Goal: Transaction & Acquisition: Purchase product/service

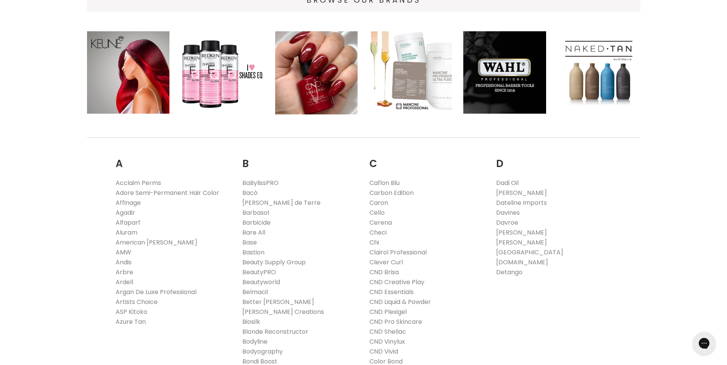
click at [377, 244] on link "Chi" at bounding box center [374, 242] width 10 height 9
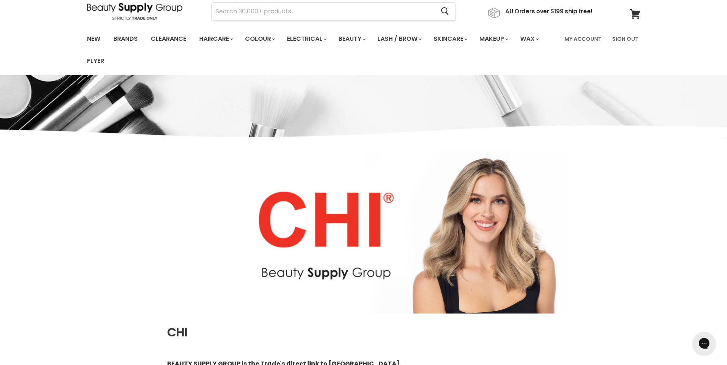
scroll to position [64, 0]
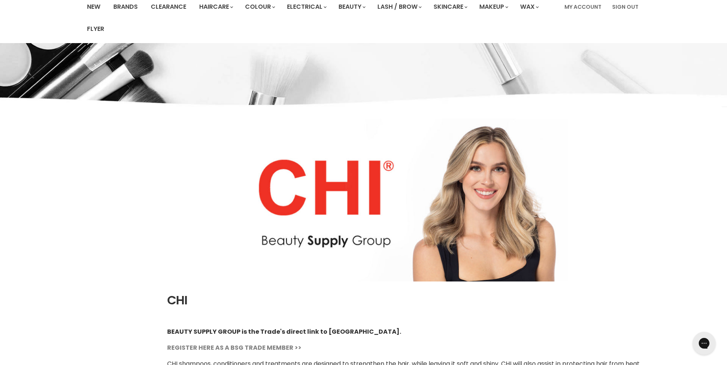
select select "manual"
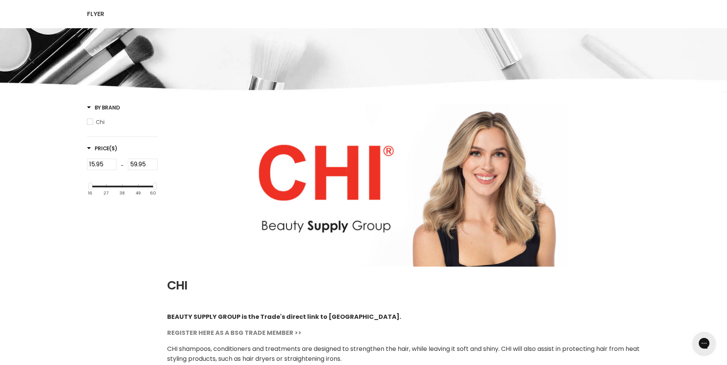
scroll to position [0, 0]
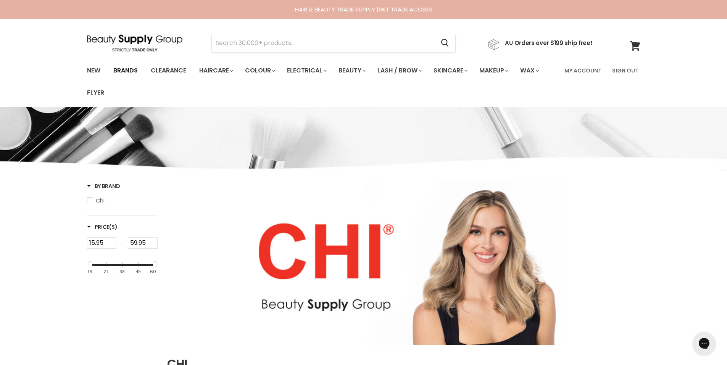
click at [127, 69] on link "Brands" at bounding box center [126, 71] width 36 height 16
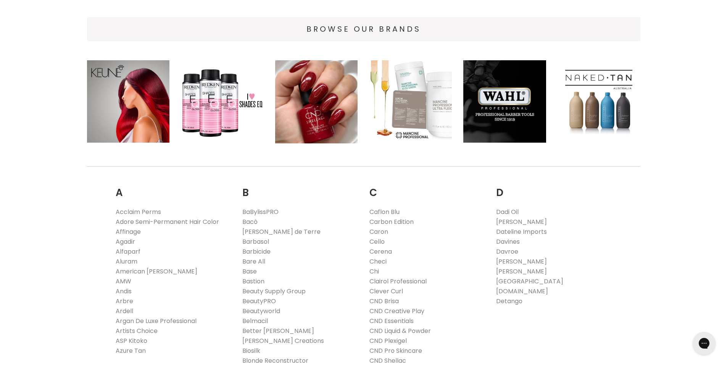
scroll to position [140, 0]
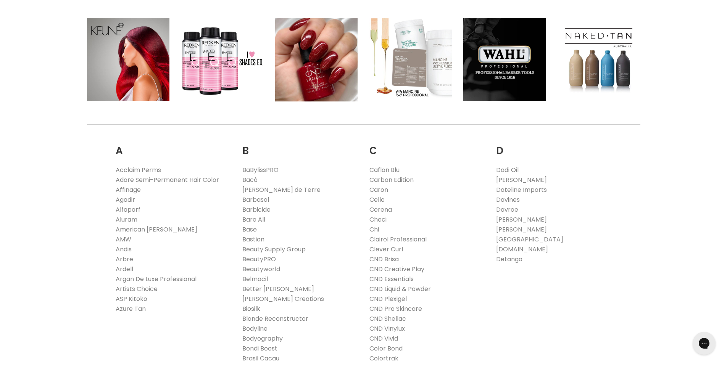
click at [257, 310] on link "Biosilk" at bounding box center [251, 309] width 18 height 9
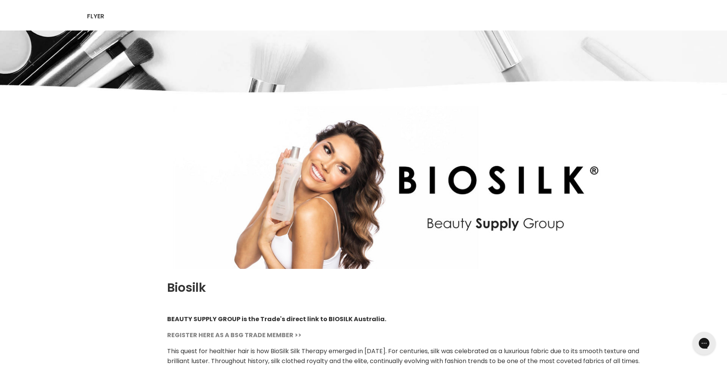
select select "manual"
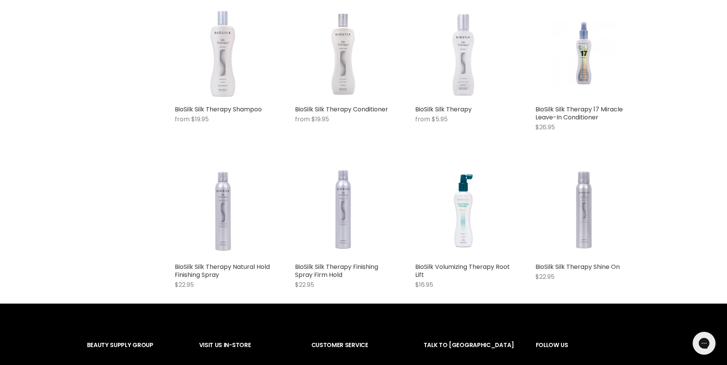
scroll to position [846, 0]
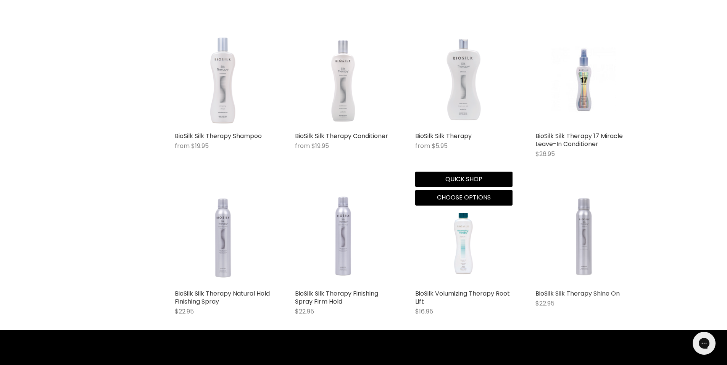
click at [477, 121] on img "Main content" at bounding box center [464, 79] width 66 height 97
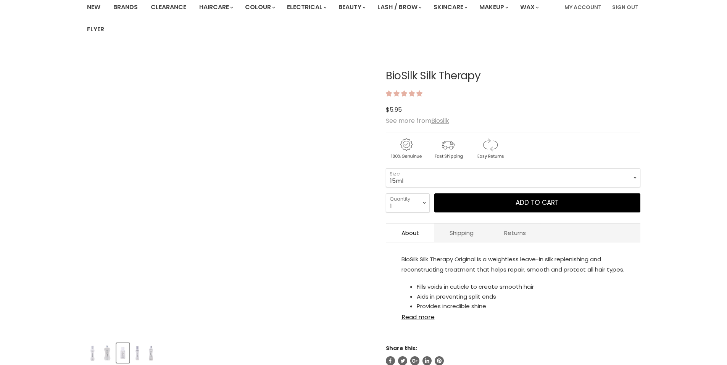
scroll to position [89, 0]
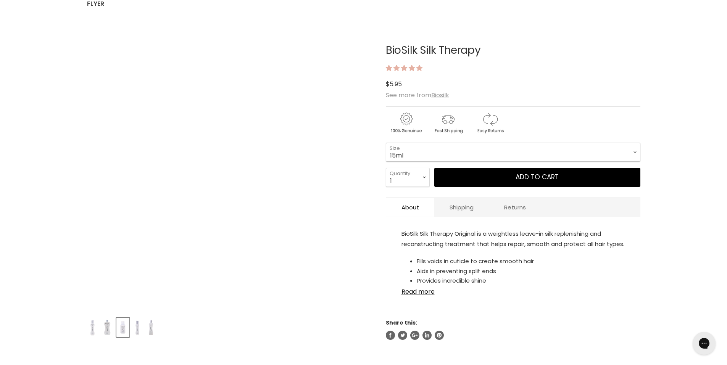
click at [504, 152] on select "15ml 67ml 167ml 355ml 1L" at bounding box center [513, 152] width 255 height 19
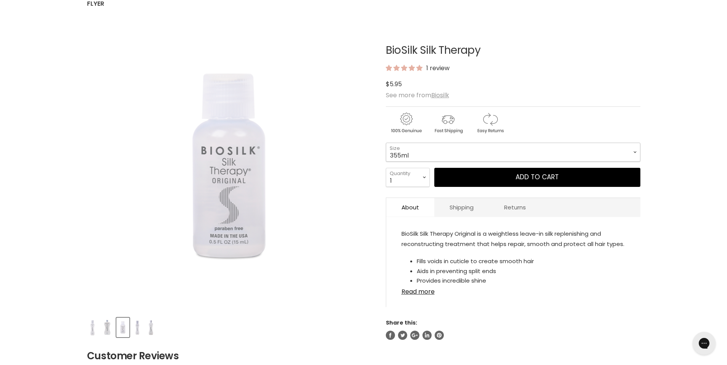
click at [386, 143] on select "15ml 67ml 167ml 355ml 1L" at bounding box center [513, 152] width 255 height 19
select select "355ml"
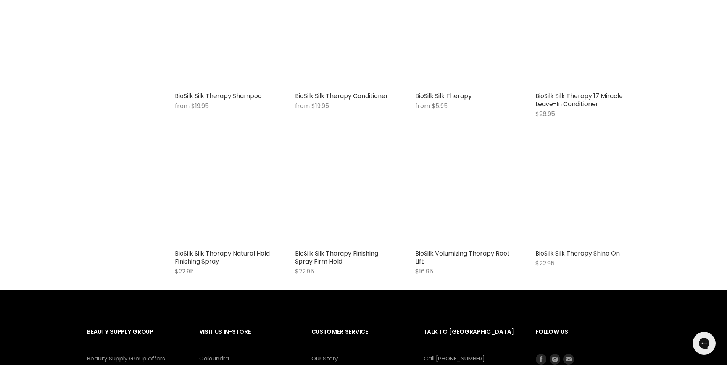
select select "manual"
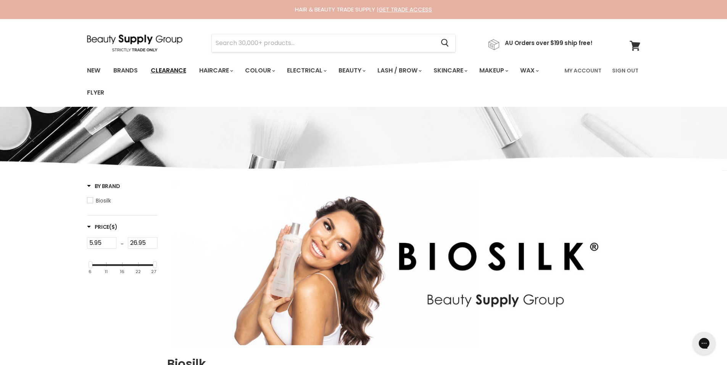
click at [185, 70] on link "Clearance" at bounding box center [168, 71] width 47 height 16
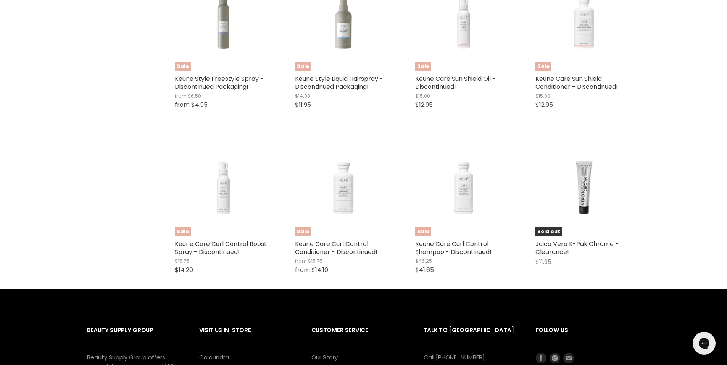
scroll to position [1425, 0]
